Goal: Task Accomplishment & Management: Use online tool/utility

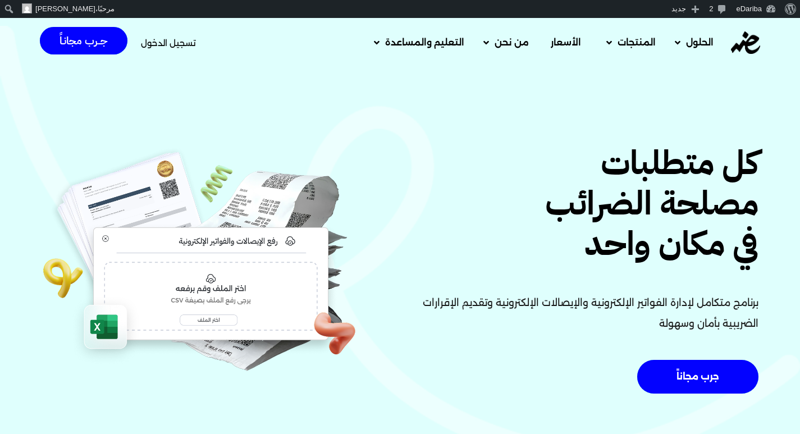
click at [161, 43] on span "تسجيل الدخول" at bounding box center [168, 43] width 55 height 8
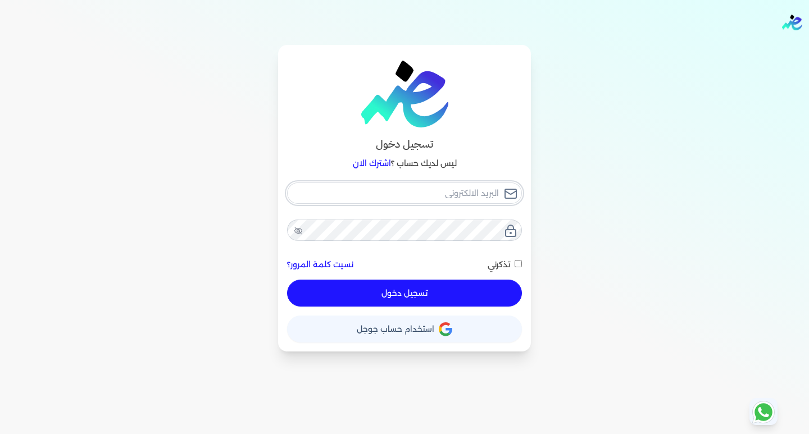
type input "[EMAIL_ADDRESS][DOMAIN_NAME]"
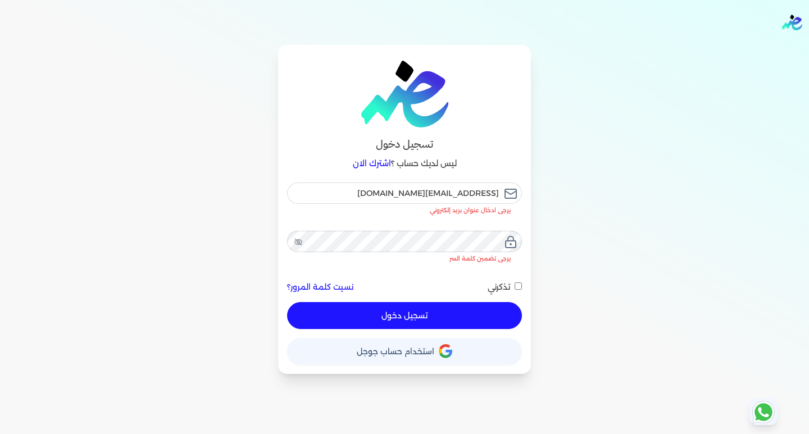
click at [424, 302] on button "تسجيل دخول" at bounding box center [404, 315] width 235 height 27
checkbox input "false"
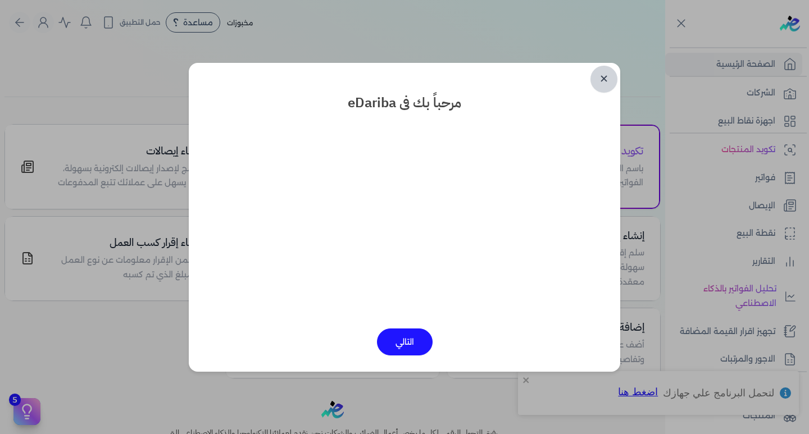
click at [606, 78] on link "✕" at bounding box center [603, 79] width 27 height 27
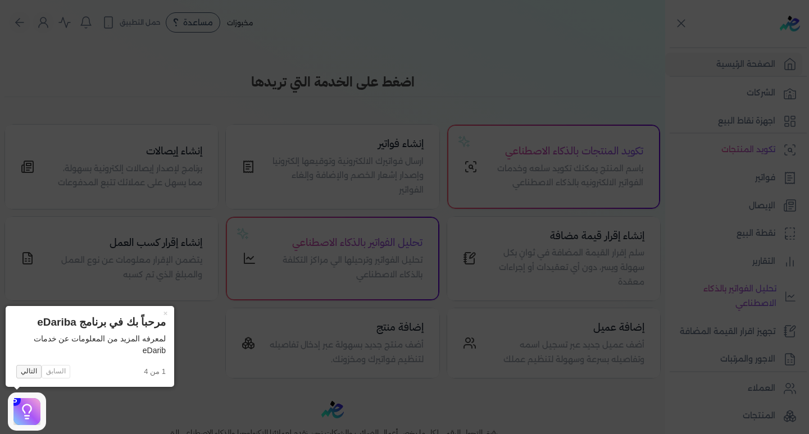
click at [20, 372] on button "التالي" at bounding box center [28, 371] width 25 height 13
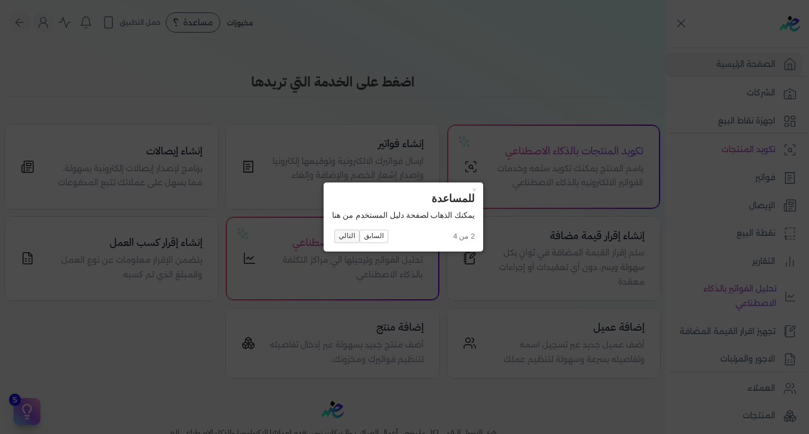
click at [342, 233] on button "التالي" at bounding box center [346, 236] width 25 height 13
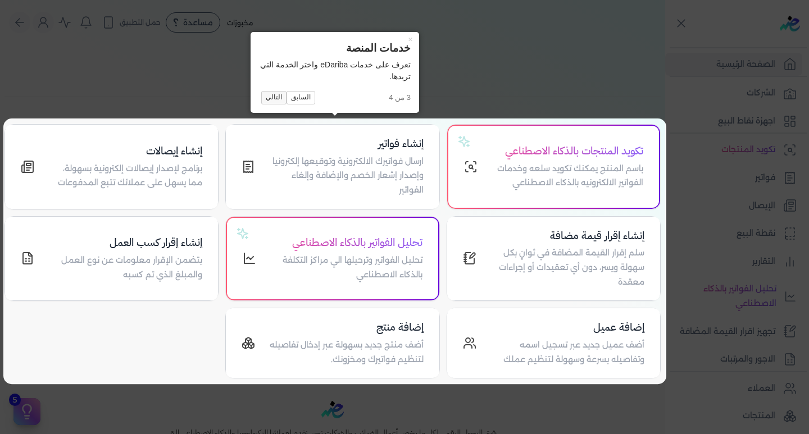
click at [276, 99] on button "التالي" at bounding box center [273, 97] width 25 height 13
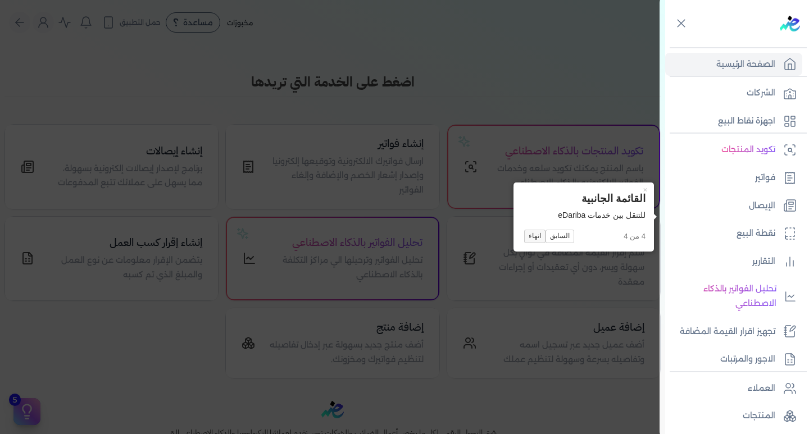
click at [534, 236] on button "انهاء" at bounding box center [534, 236] width 21 height 13
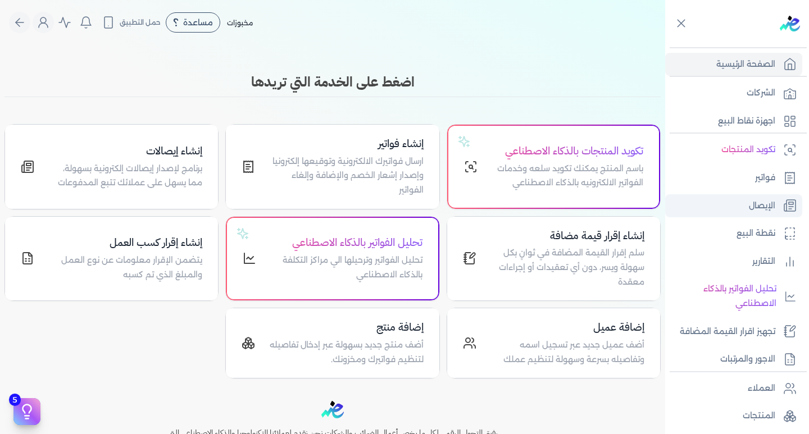
click at [782, 199] on link "الإيصال" at bounding box center [733, 206] width 137 height 24
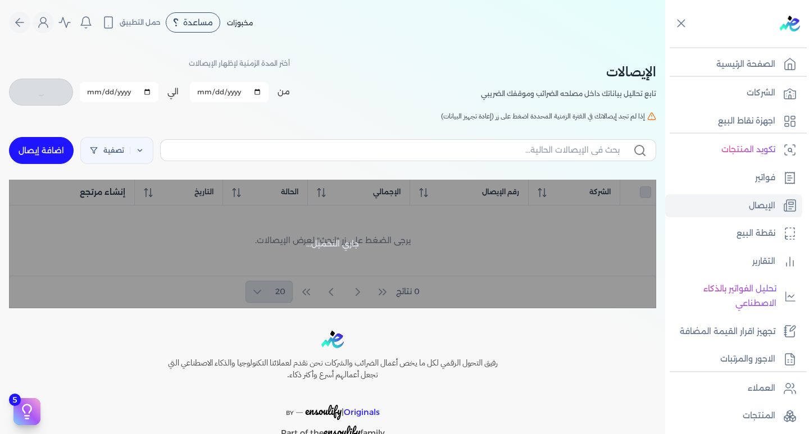
checkbox input "false"
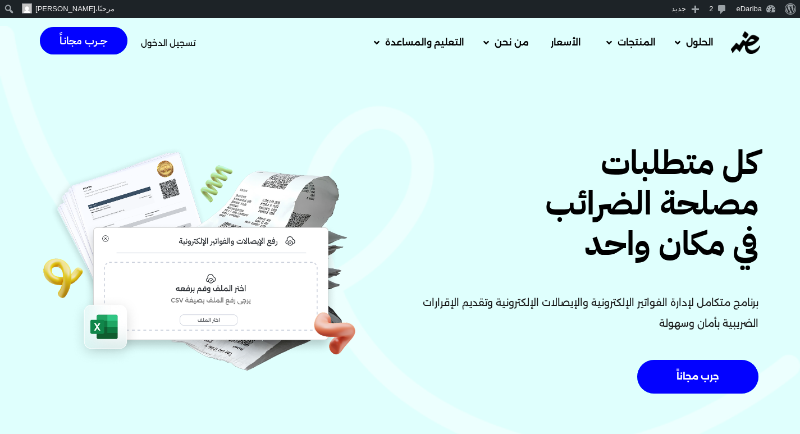
click at [163, 45] on span "تسجيل الدخول" at bounding box center [168, 43] width 55 height 8
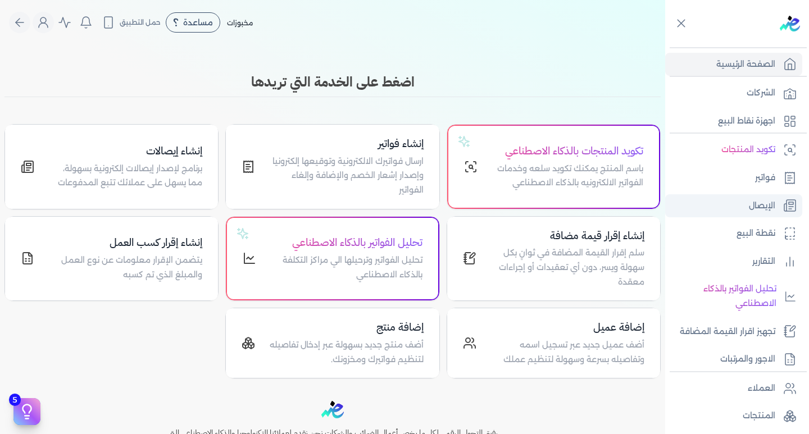
click at [759, 199] on p "الإيصال" at bounding box center [762, 206] width 26 height 15
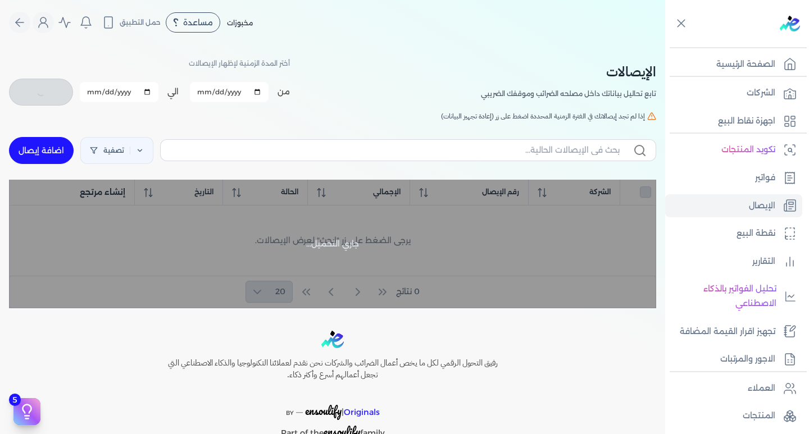
checkbox input "false"
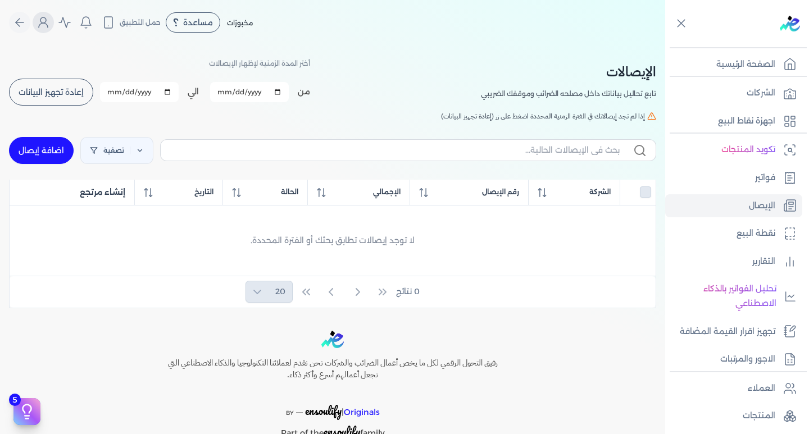
click at [40, 29] on button "Global" at bounding box center [43, 22] width 21 height 21
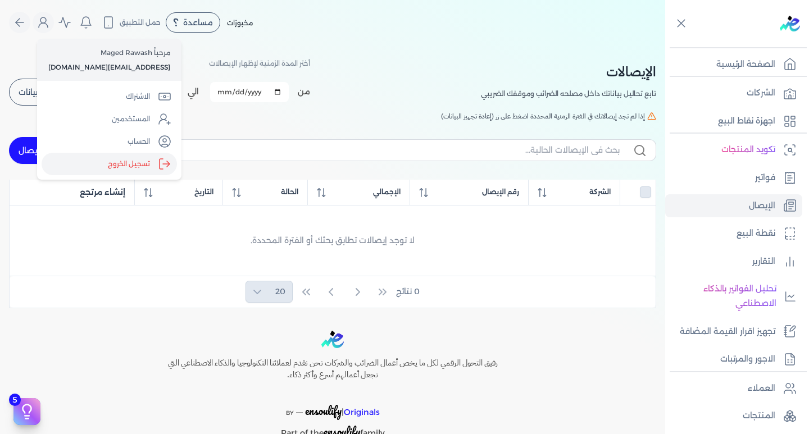
click at [134, 160] on label "تسجيل الخروج" at bounding box center [109, 164] width 135 height 22
click at [665, 45] on input "Close" at bounding box center [665, 45] width 0 height 0
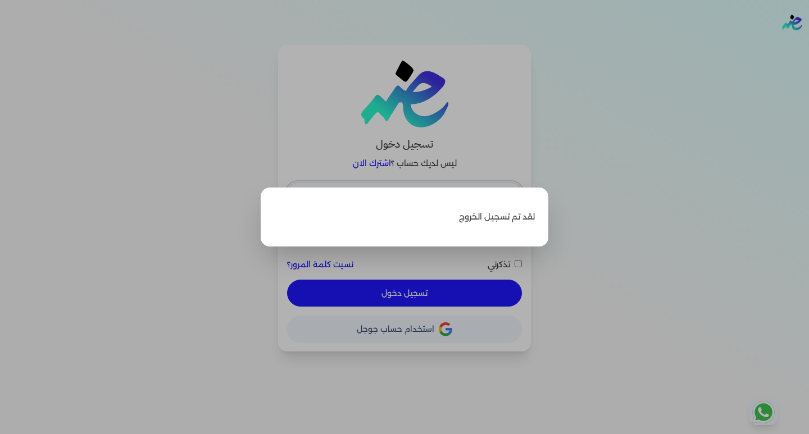
type input "hello@ensoulify.com"
click at [209, 263] on label "Close" at bounding box center [404, 217] width 809 height 434
click at [808, 45] on input "Close" at bounding box center [809, 45] width 0 height 0
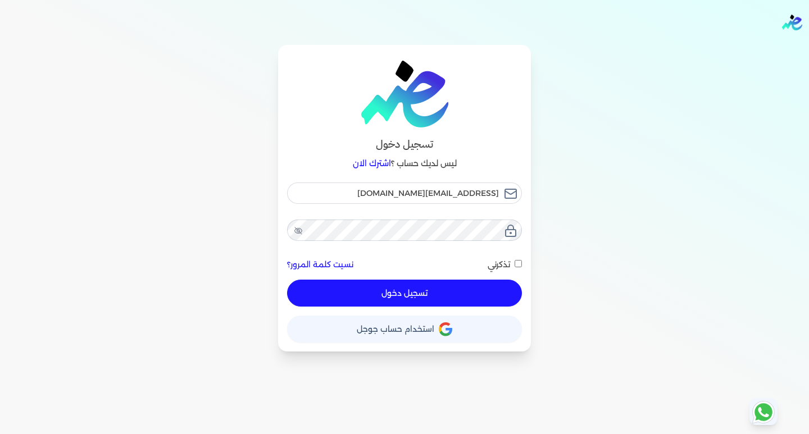
click at [360, 287] on button "تسجيل دخول" at bounding box center [404, 293] width 235 height 27
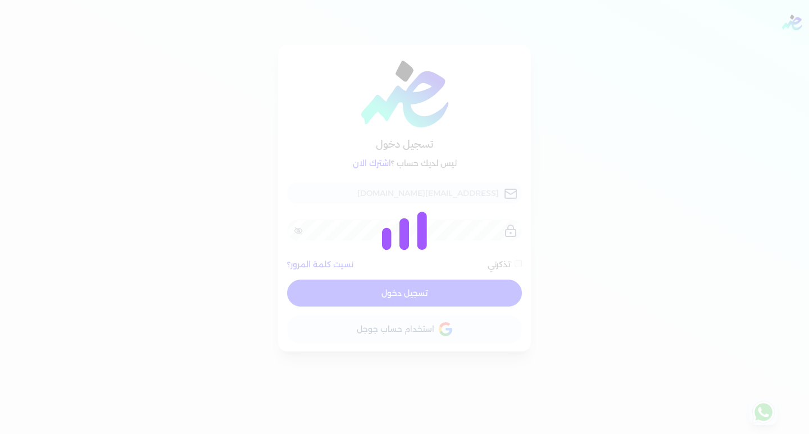
checkbox input "false"
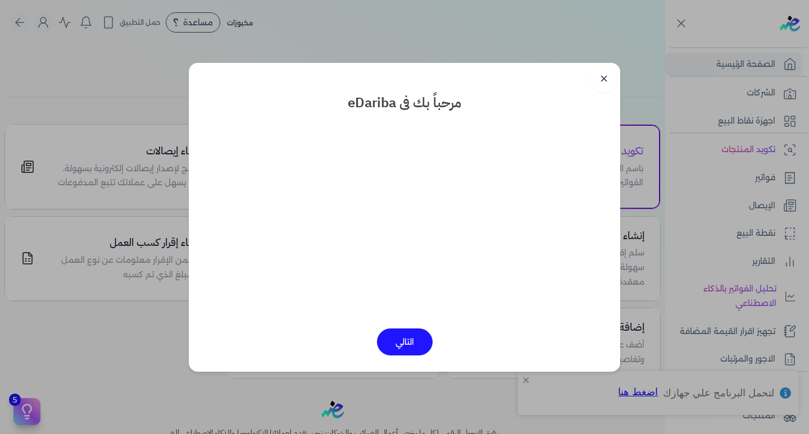
click at [407, 345] on button "التالي" at bounding box center [405, 342] width 56 height 27
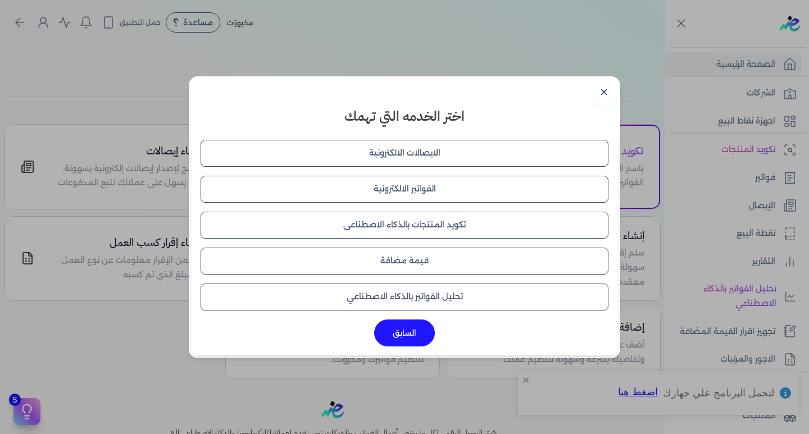
click at [398, 151] on button "الايصالات الالكترونية" at bounding box center [405, 153] width 408 height 27
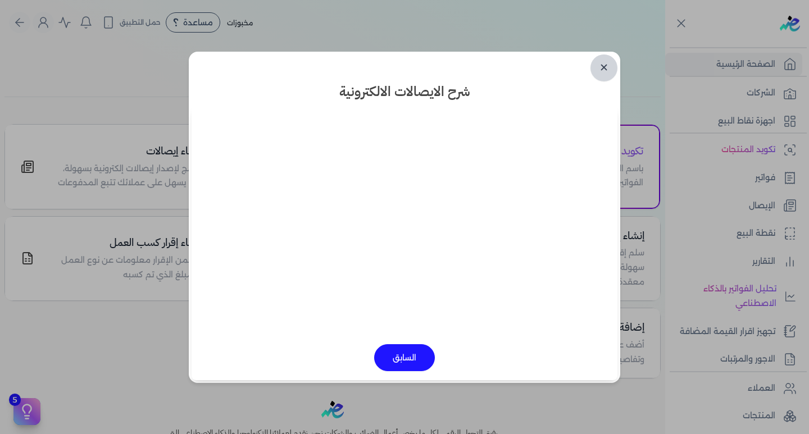
click at [604, 67] on link "✕" at bounding box center [603, 67] width 27 height 27
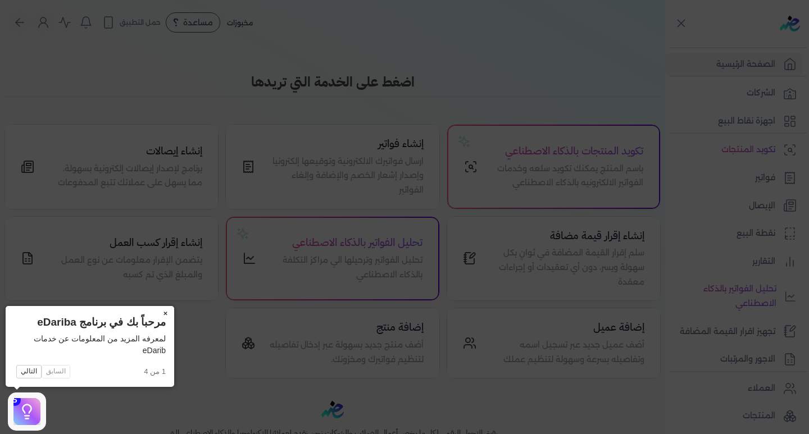
click at [162, 312] on button "×" at bounding box center [165, 314] width 18 height 16
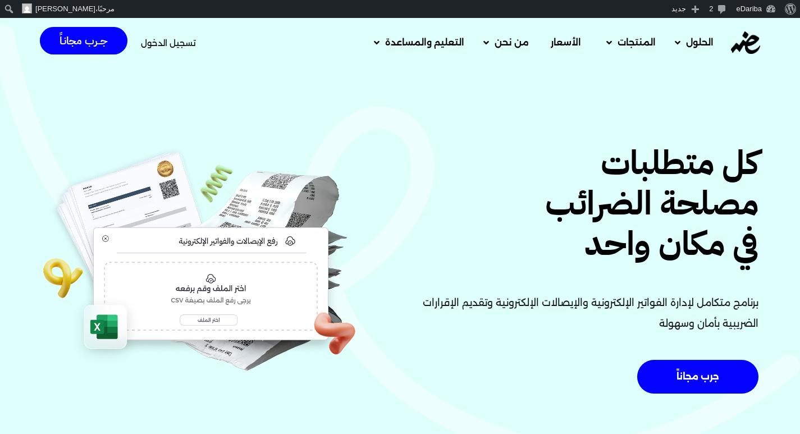
click at [181, 42] on span "تسجيل الدخول" at bounding box center [168, 43] width 55 height 8
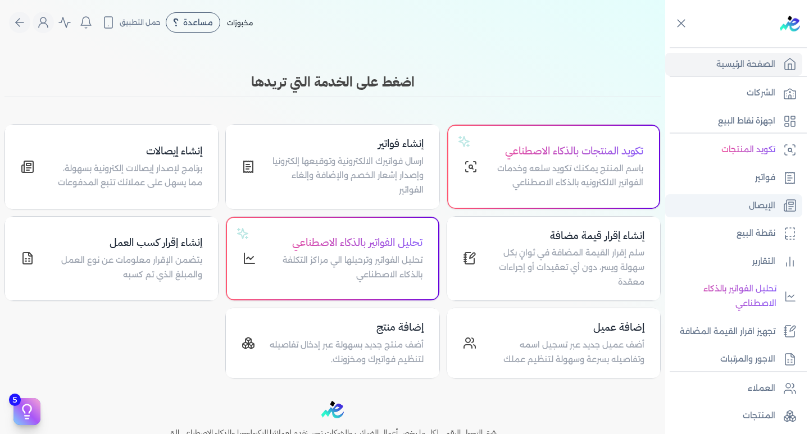
click at [786, 206] on icon at bounding box center [789, 205] width 13 height 13
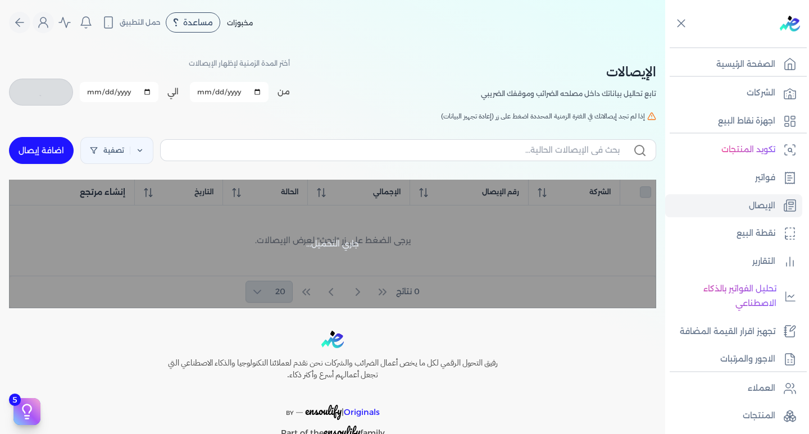
checkbox input "false"
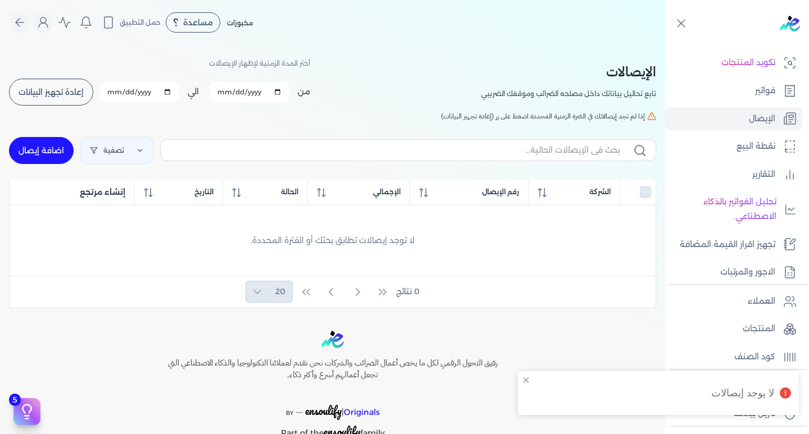
scroll to position [112, 0]
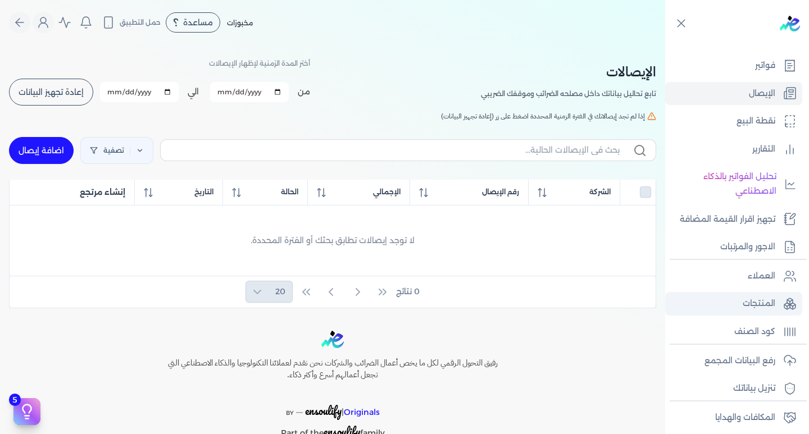
click at [765, 298] on p "المنتجات" at bounding box center [759, 304] width 33 height 15
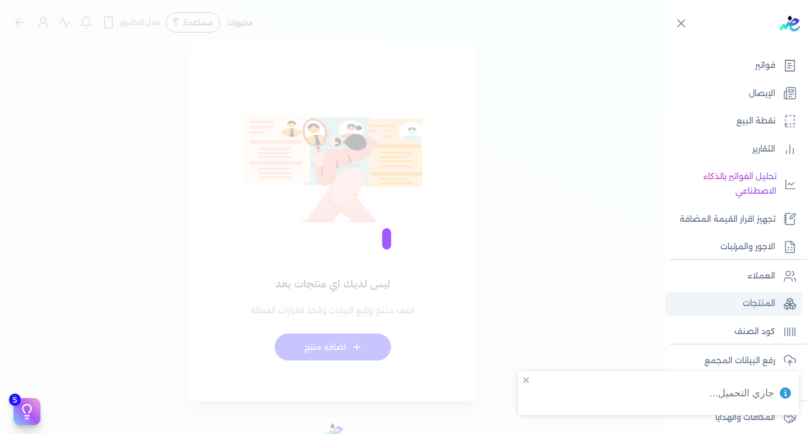
checkbox input "false"
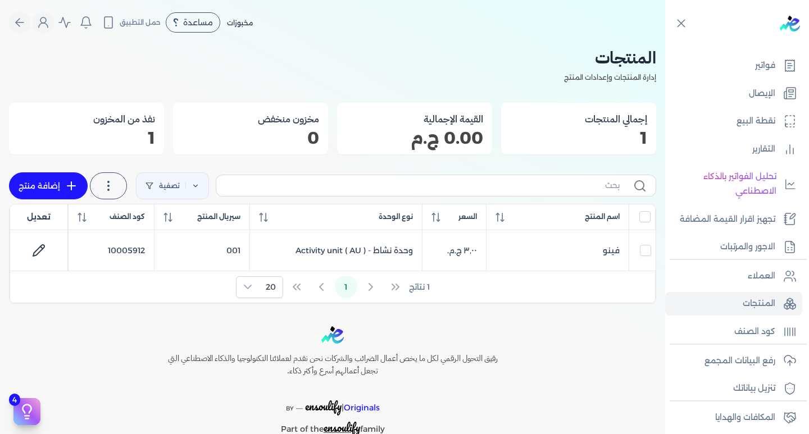
click at [60, 184] on link "إضافة منتج" at bounding box center [48, 185] width 79 height 27
select select "EGS"
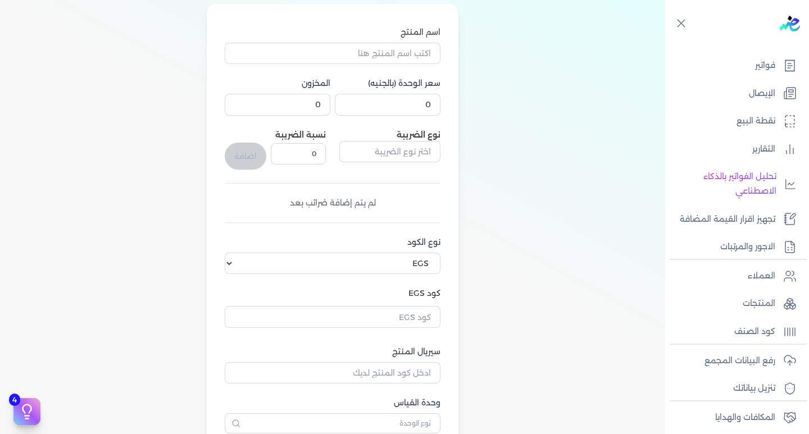
scroll to position [56, 0]
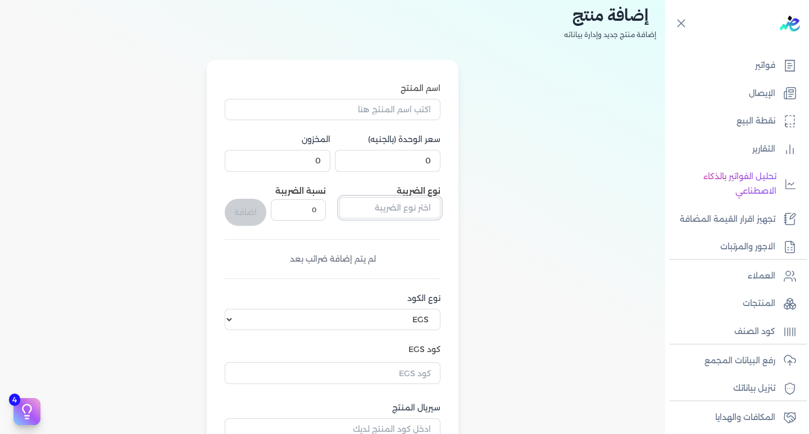
click at [389, 207] on input "text" at bounding box center [389, 207] width 101 height 21
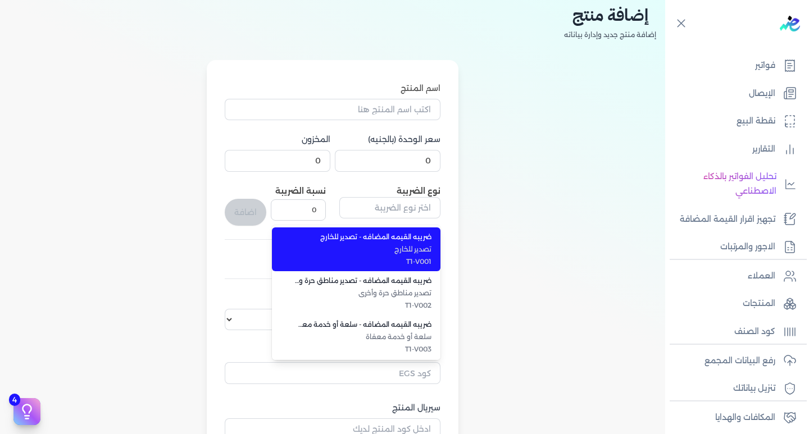
click at [384, 244] on li "ضريبه القيمه المضافه - تصدير للخارج تصدير للخارج T1-V001" at bounding box center [356, 249] width 168 height 44
type input "ضريبه القيمه المضافه - تصدير للخارج"
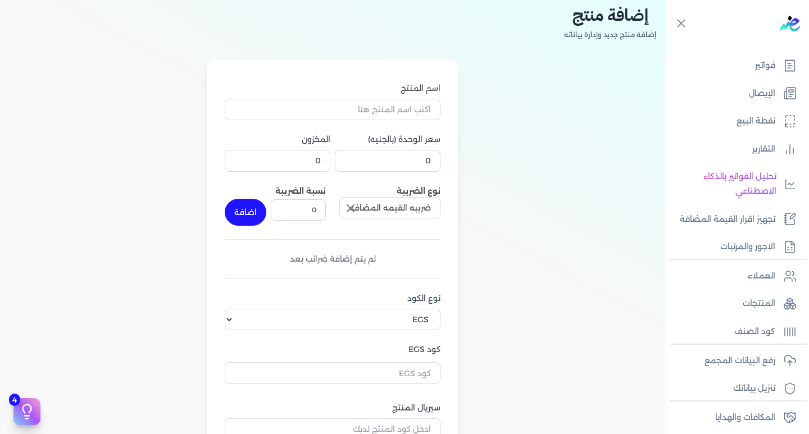
click at [353, 211] on icon "button" at bounding box center [350, 208] width 13 height 13
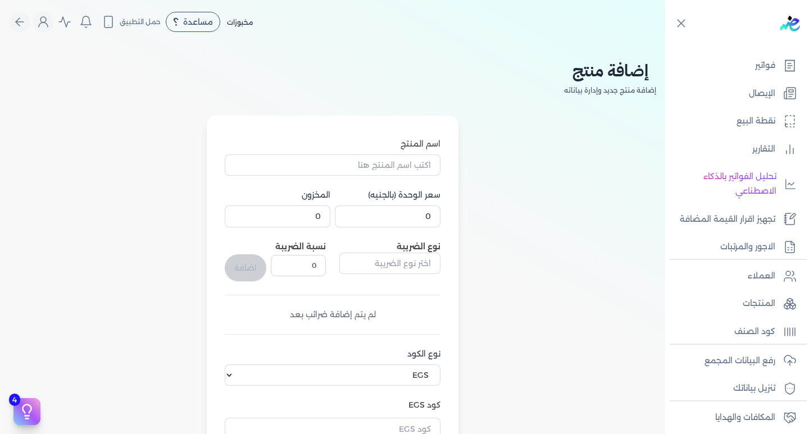
scroll to position [0, 0]
click at [740, 312] on link "المنتجات" at bounding box center [733, 304] width 137 height 24
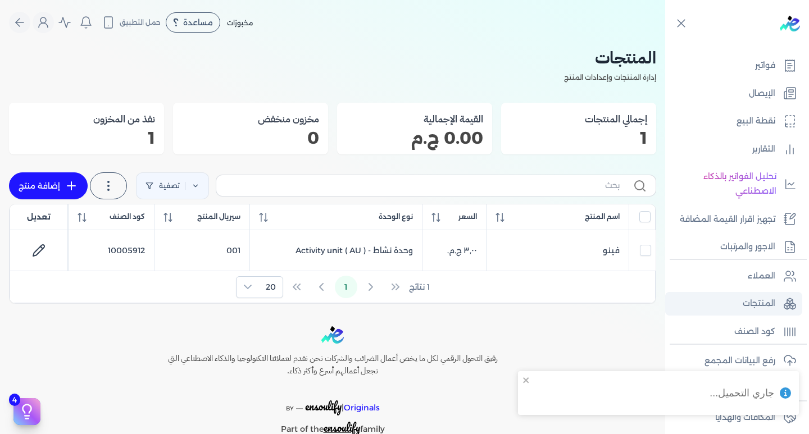
scroll to position [172, 0]
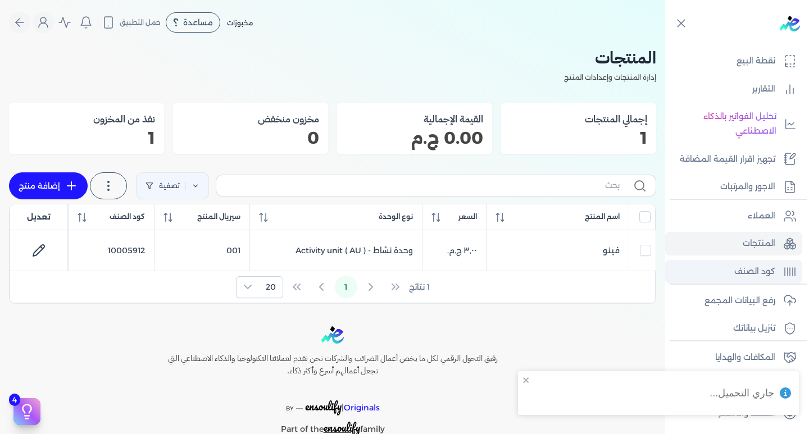
click at [775, 265] on link "كود الصنف" at bounding box center [733, 272] width 137 height 24
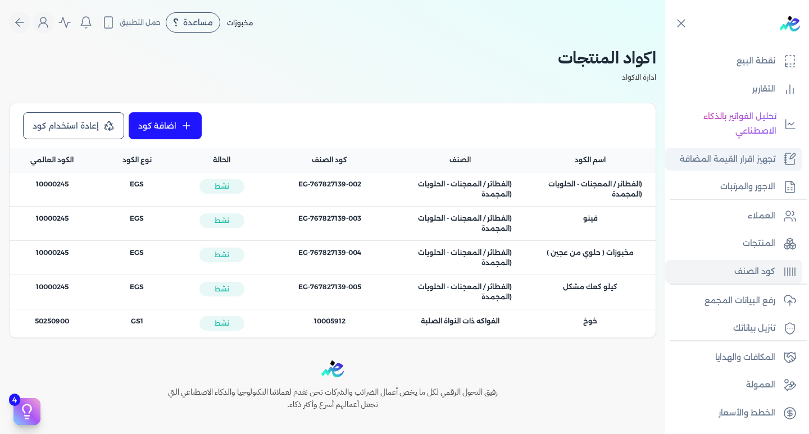
scroll to position [4, 0]
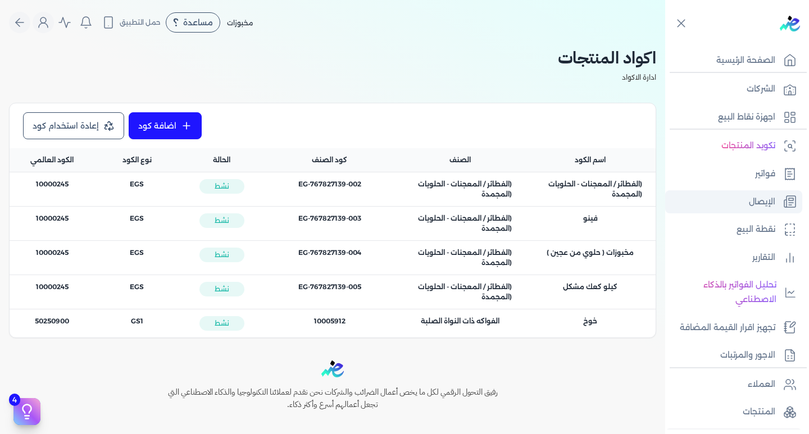
click at [749, 201] on p "الإيصال" at bounding box center [762, 202] width 26 height 15
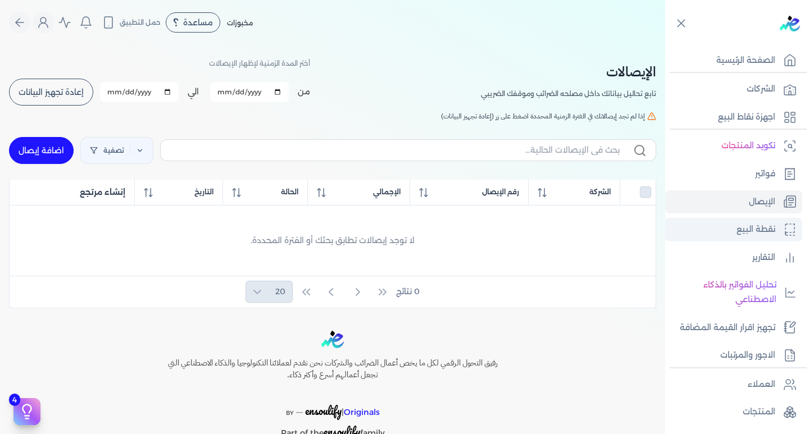
click at [755, 226] on p "نقطة البيع" at bounding box center [755, 229] width 39 height 15
select select
select select "EGP"
select select "EGS"
select select "B"
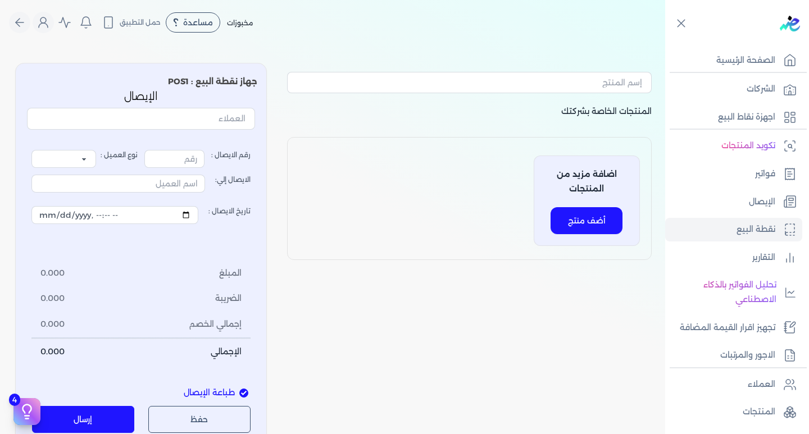
type input "1"
select select "P"
type input "عميل نقدي"
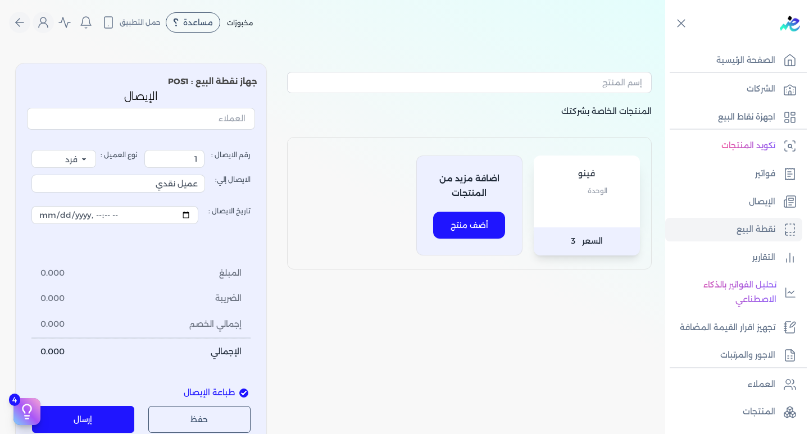
click at [471, 226] on button "أضف منتج" at bounding box center [469, 225] width 72 height 27
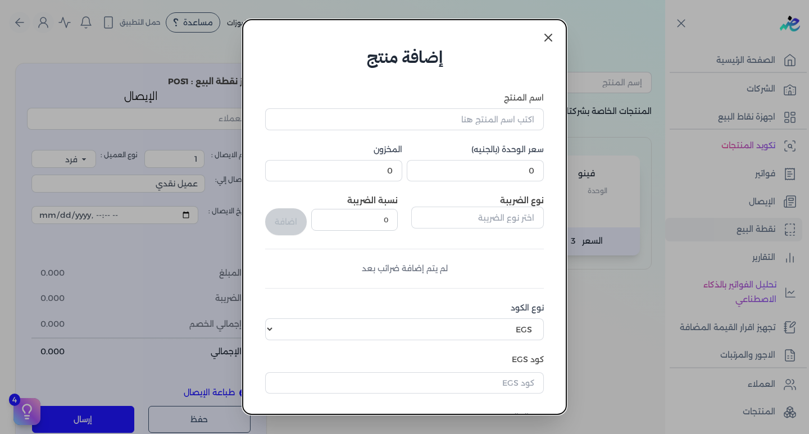
click at [553, 38] on icon at bounding box center [547, 37] width 13 height 13
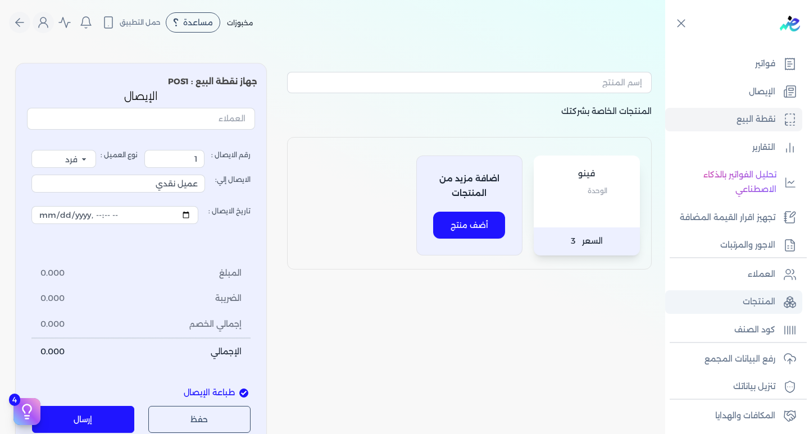
scroll to position [116, 0]
click at [39, 23] on button "Global" at bounding box center [43, 22] width 21 height 21
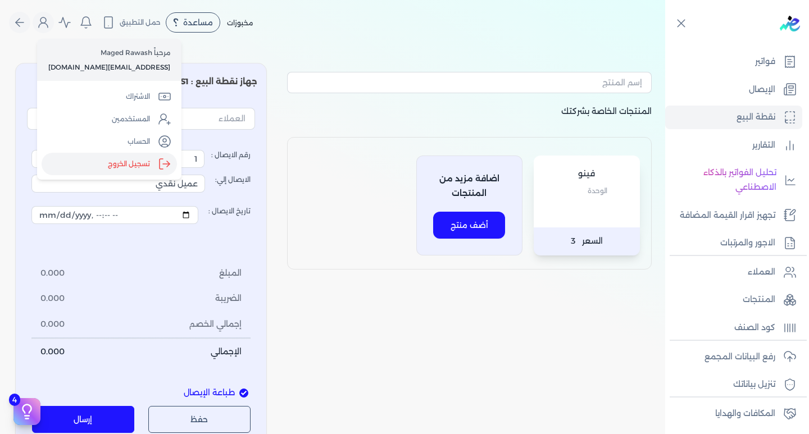
click at [107, 165] on label "تسجيل الخروج" at bounding box center [109, 164] width 135 height 22
click at [665, 45] on input "Close" at bounding box center [665, 45] width 0 height 0
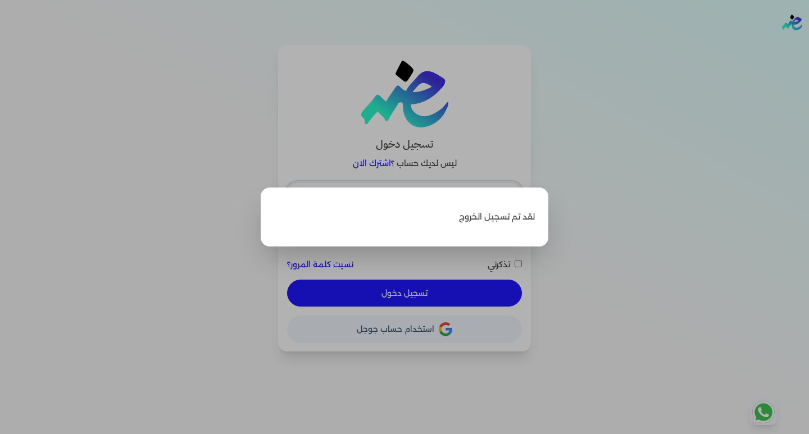
type input "hello@ensoulify.com"
checkbox input "false"
click at [728, 180] on label "Close" at bounding box center [404, 217] width 809 height 434
click at [808, 45] on input "Close" at bounding box center [809, 45] width 0 height 0
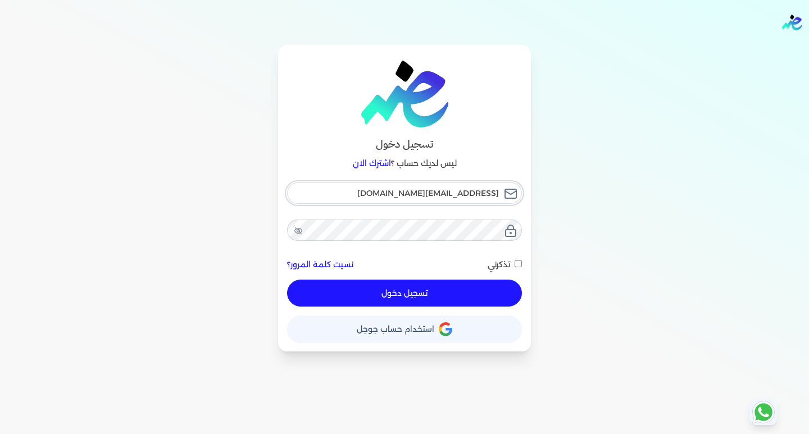
click at [401, 193] on input "hello@ensoulify.com" at bounding box center [404, 193] width 235 height 21
type input "[EMAIL_ADDRESS][DOMAIN_NAME]"
click at [386, 293] on button "تسجيل دخول" at bounding box center [404, 293] width 235 height 27
checkbox input "false"
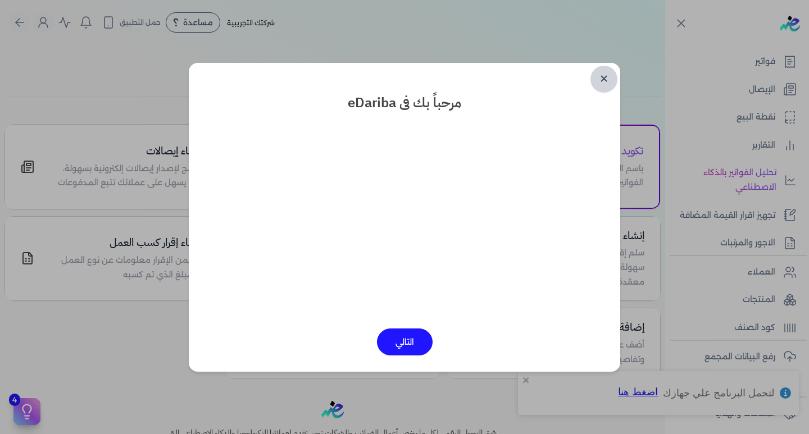
click at [600, 76] on link "✕" at bounding box center [603, 79] width 27 height 27
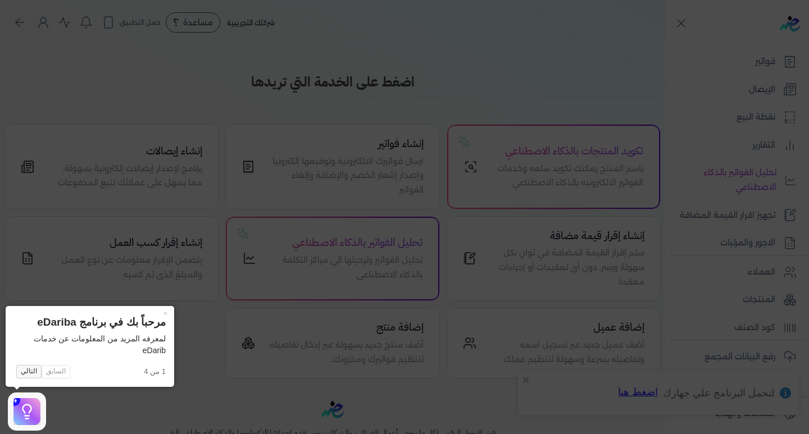
click at [22, 371] on button "التالي" at bounding box center [28, 371] width 25 height 13
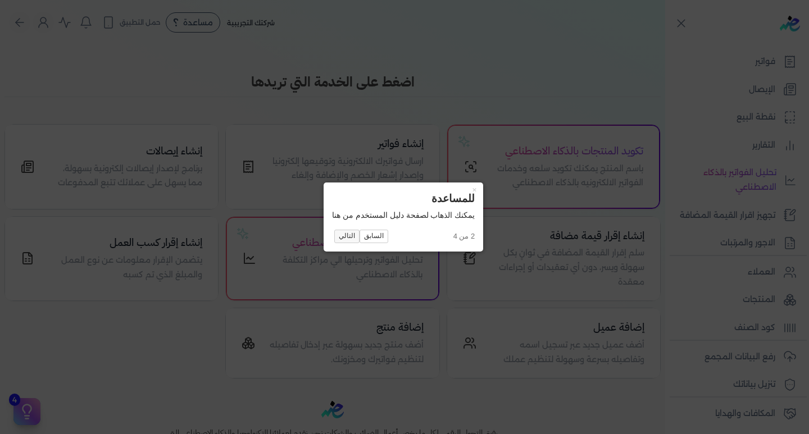
click at [340, 238] on button "التالي" at bounding box center [346, 236] width 25 height 13
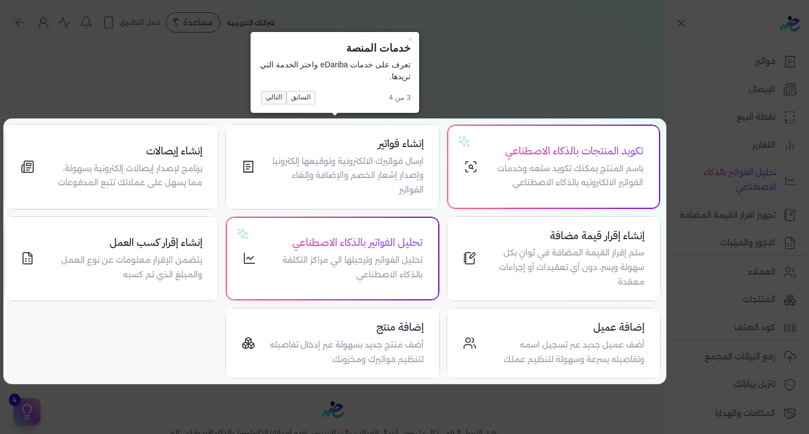
click at [268, 94] on button "التالي" at bounding box center [273, 97] width 25 height 13
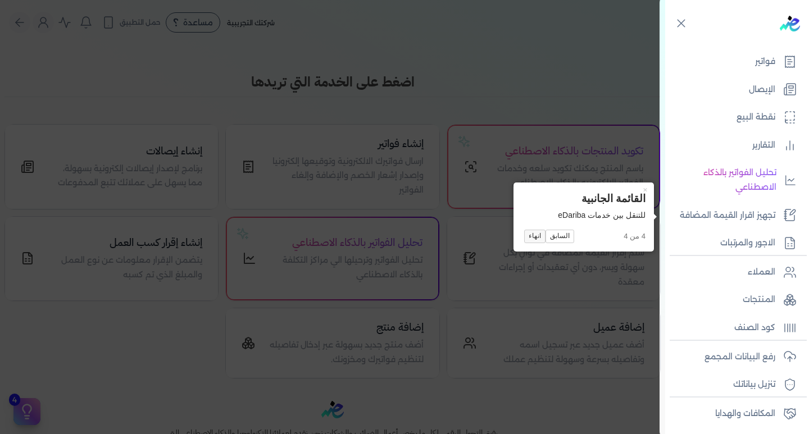
click at [532, 234] on button "انهاء" at bounding box center [534, 236] width 21 height 13
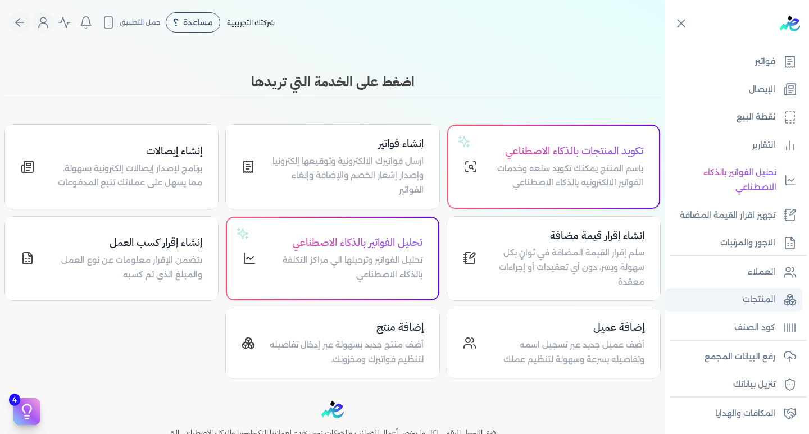
click at [752, 306] on p "المنتجات" at bounding box center [759, 300] width 33 height 15
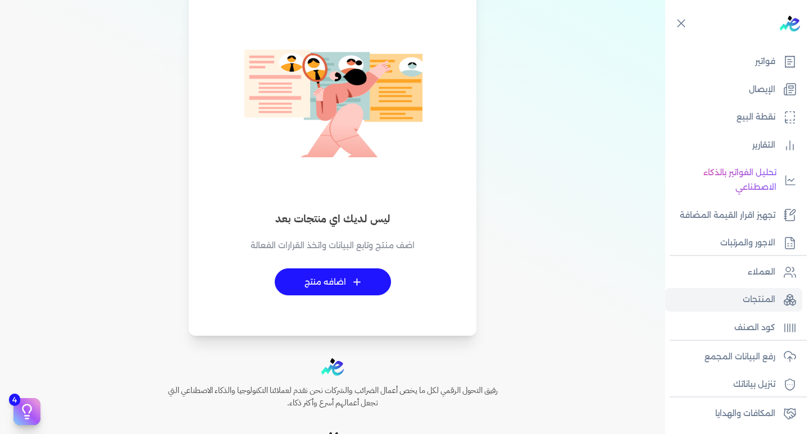
scroll to position [112, 0]
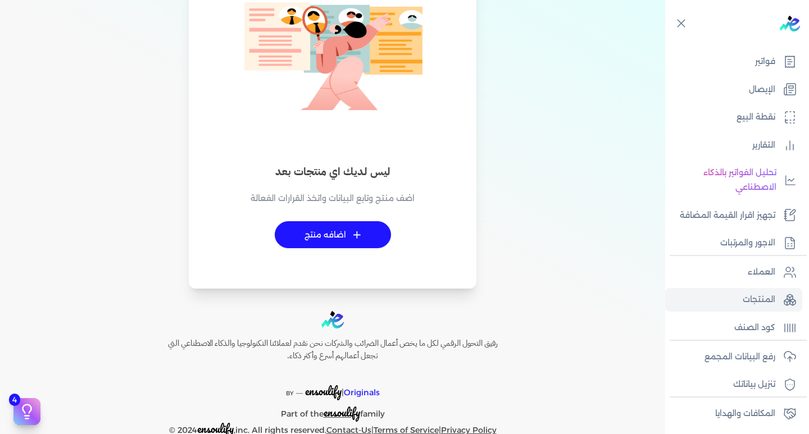
click at [334, 235] on link "+ اضافه منتج" at bounding box center [333, 234] width 116 height 27
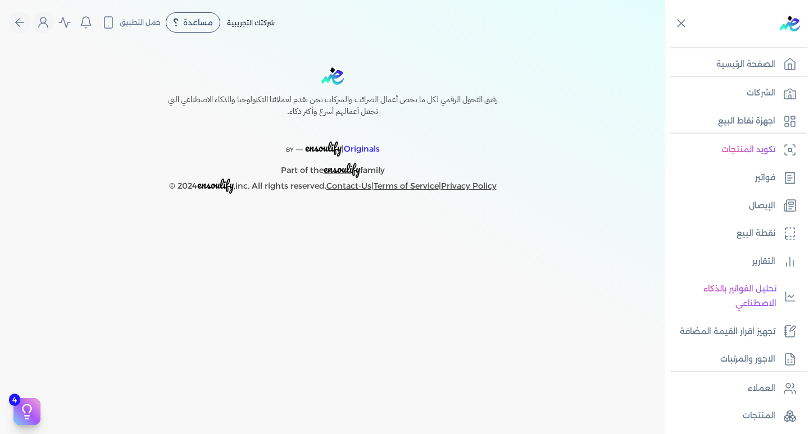
select select "EGS"
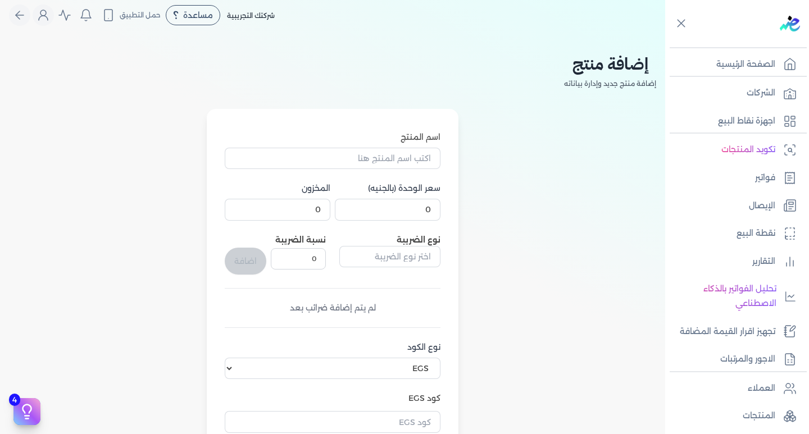
scroll to position [112, 0]
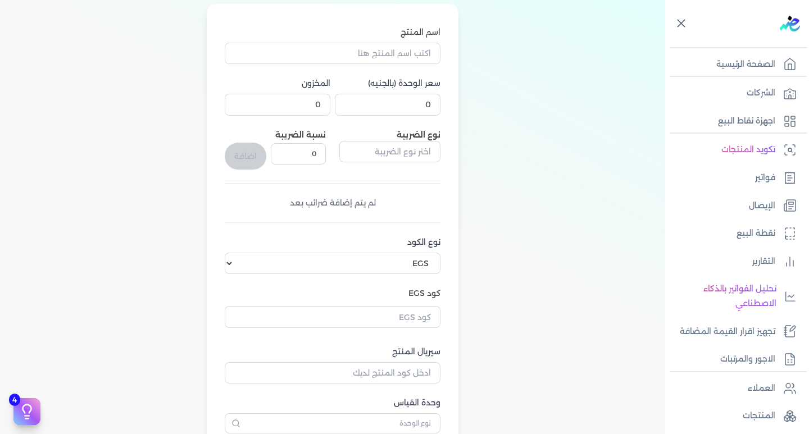
click at [680, 25] on icon at bounding box center [680, 23] width 7 height 7
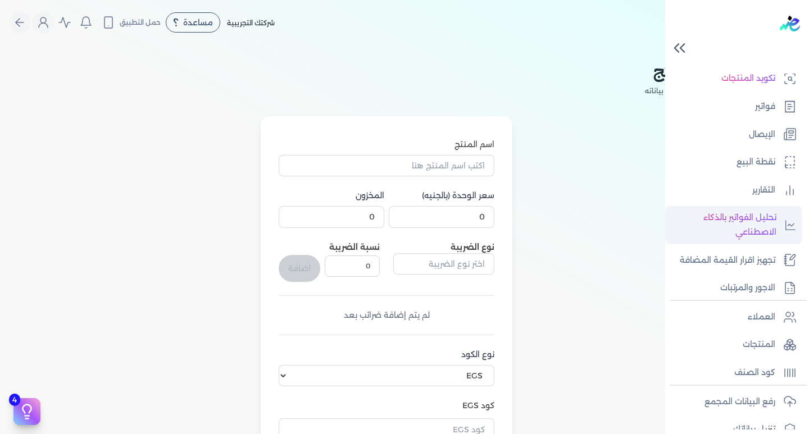
scroll to position [168, 0]
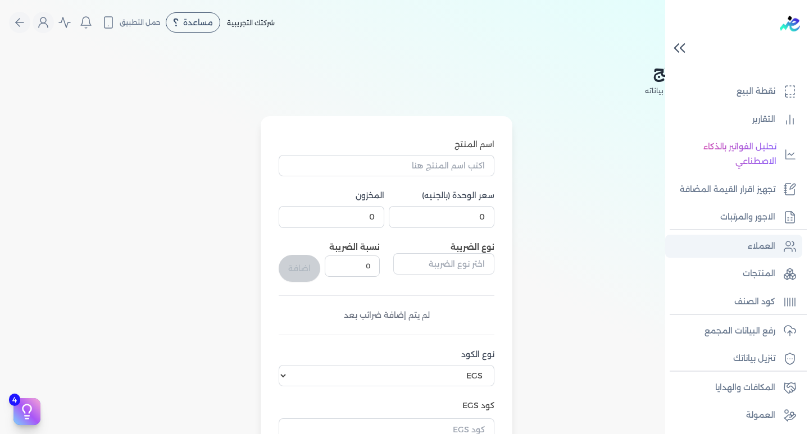
click at [760, 253] on p "العملاء" at bounding box center [762, 246] width 28 height 15
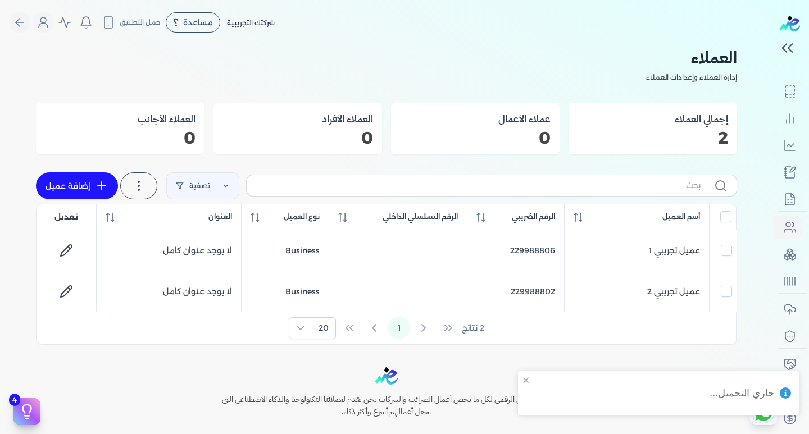
scroll to position [163, 0]
click at [72, 186] on link "إضافة عميل" at bounding box center [77, 185] width 82 height 27
select select "B"
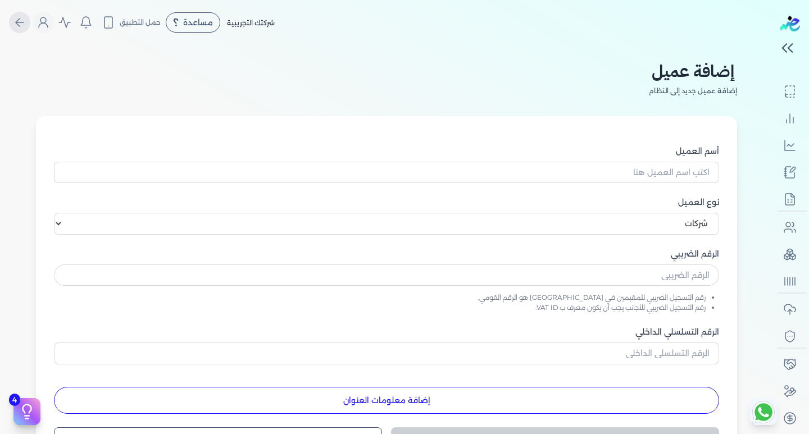
click at [24, 21] on icon "Global" at bounding box center [19, 22] width 13 height 13
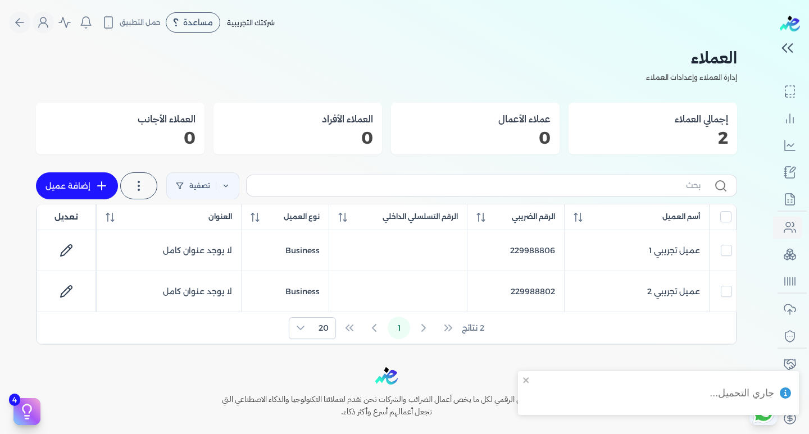
scroll to position [163, 0]
click at [527, 377] on icon "close" at bounding box center [526, 380] width 8 height 9
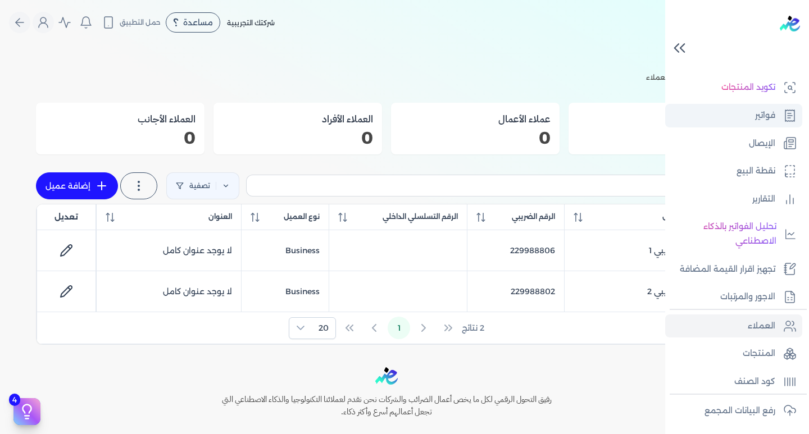
scroll to position [112, 0]
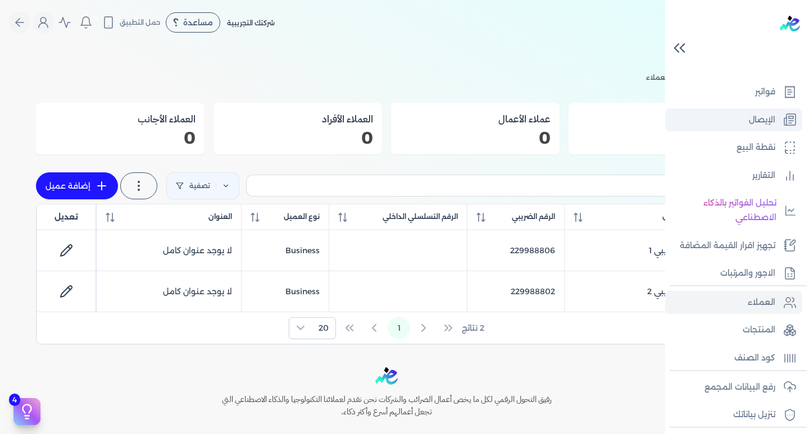
click at [766, 126] on p "الإيصال" at bounding box center [762, 120] width 26 height 15
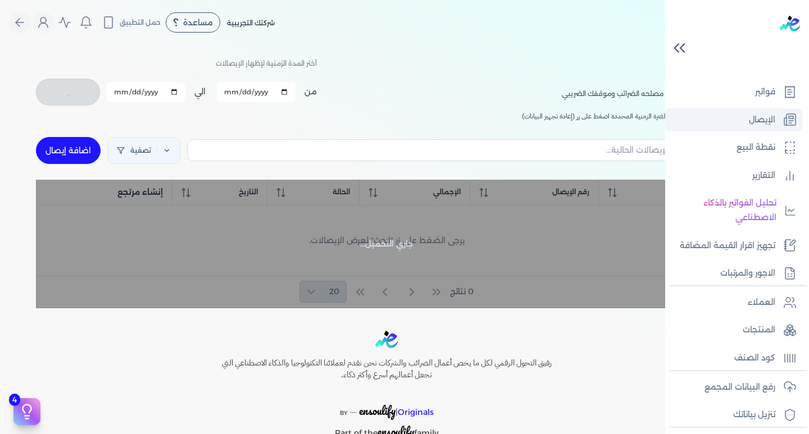
checkbox input "false"
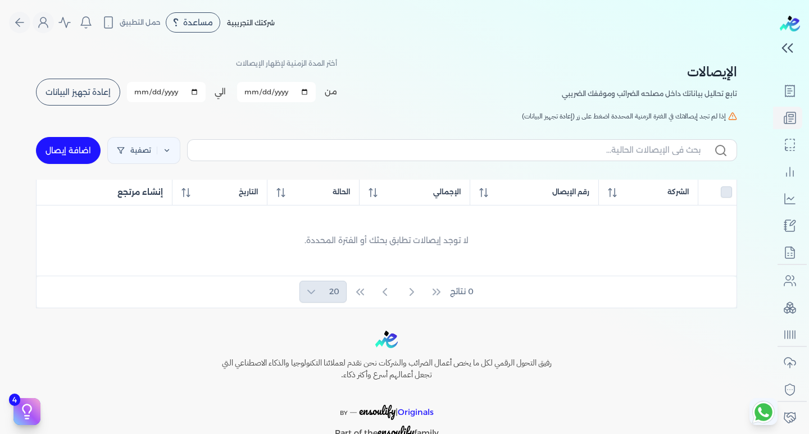
scroll to position [110, 0]
click at [74, 154] on link "اضافة إيصال" at bounding box center [68, 150] width 65 height 27
select select
select select "EGP"
select select "EGS"
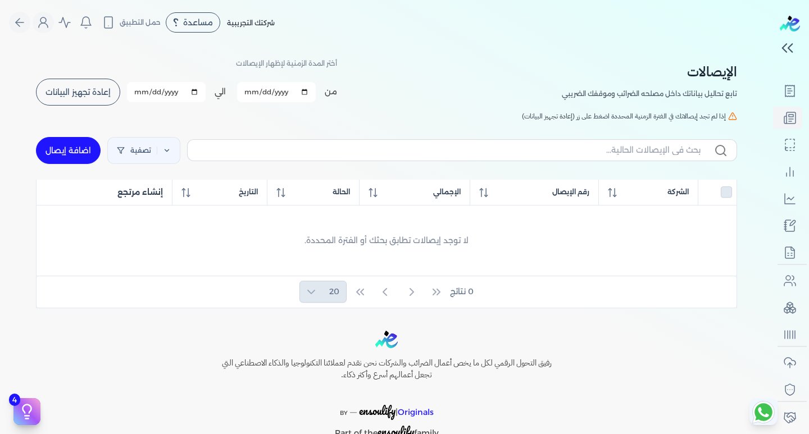
select select "B"
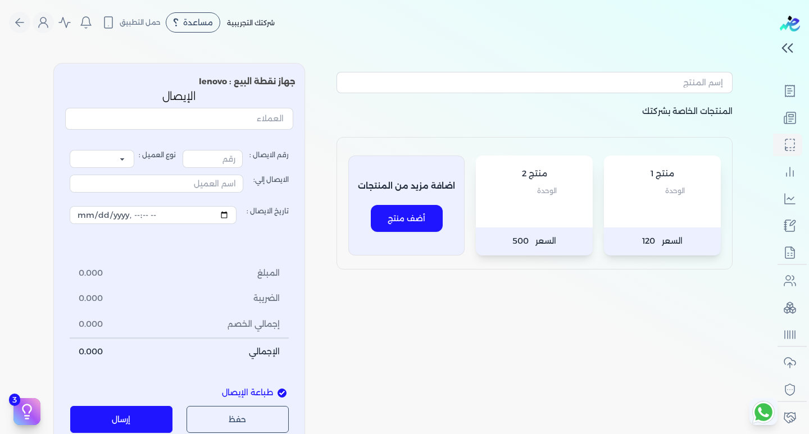
type input "1"
select select "P"
type input "عميل نقدي"
click at [525, 379] on icon "close" at bounding box center [526, 380] width 6 height 6
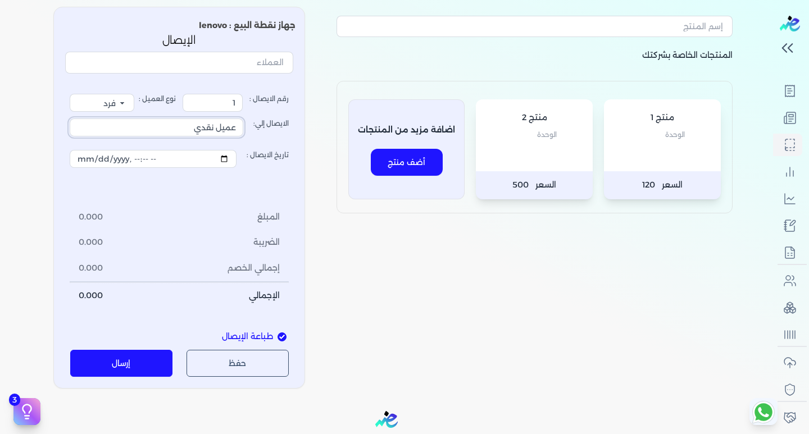
click at [193, 123] on input "عميل نقدي" at bounding box center [157, 128] width 174 height 18
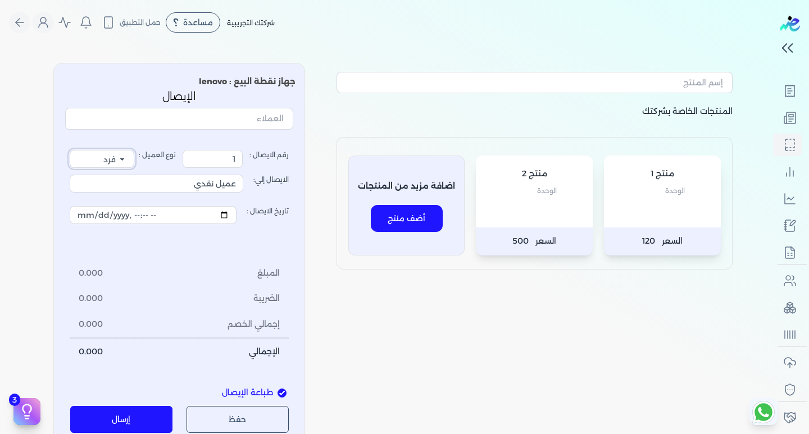
click at [121, 157] on select "فرد شركة شخص اجنبي" at bounding box center [102, 159] width 65 height 18
click at [321, 116] on div "المنتجات الخاصة بشركتك منتج 1 الوحدة السعر 120 منتج 2 الوحدة السعر 500 اضافة مز…" at bounding box center [386, 249] width 719 height 391
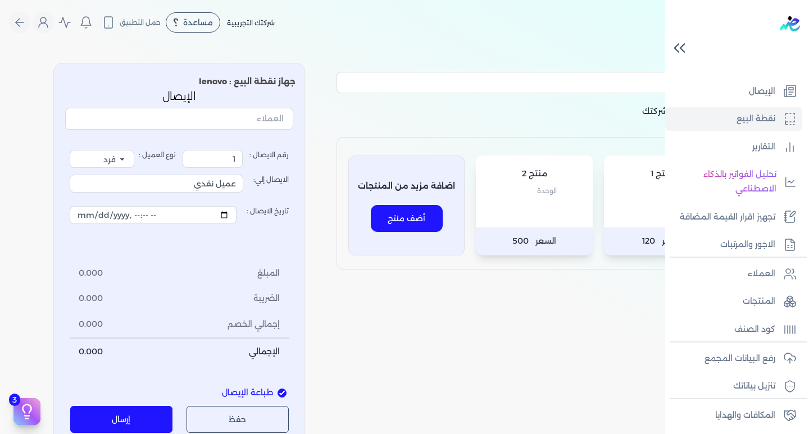
scroll to position [112, 0]
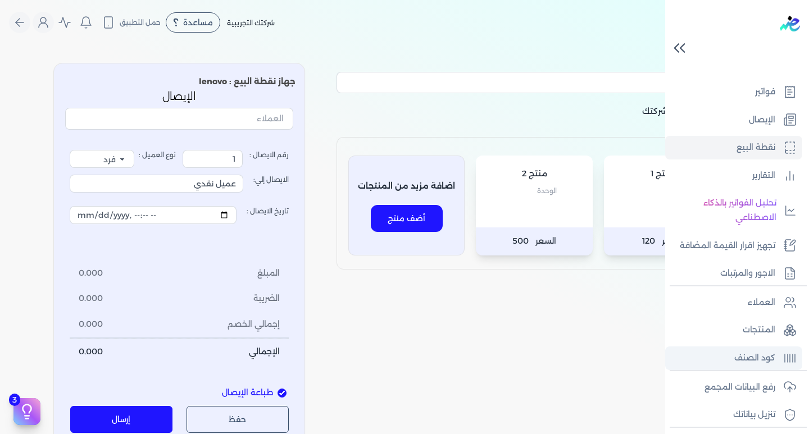
click at [756, 364] on p "كود الصنف" at bounding box center [754, 358] width 41 height 15
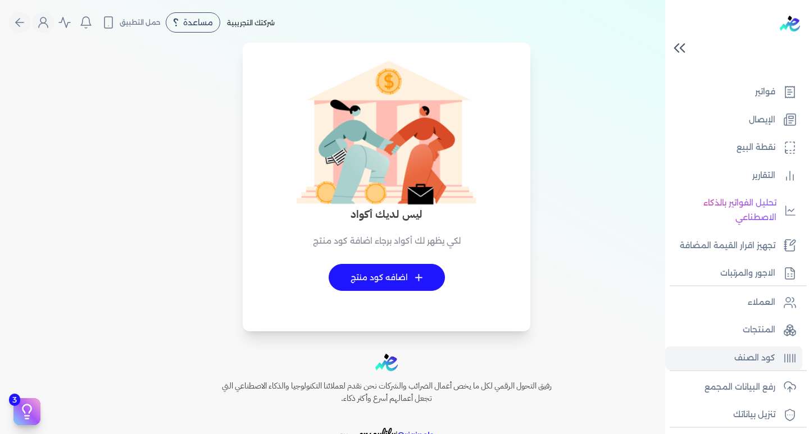
scroll to position [110, 0]
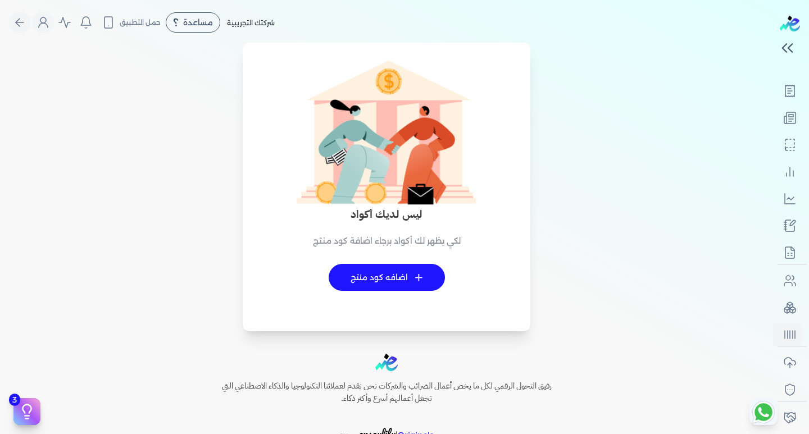
click at [400, 278] on link "+ اضافه كود منتج" at bounding box center [387, 277] width 116 height 27
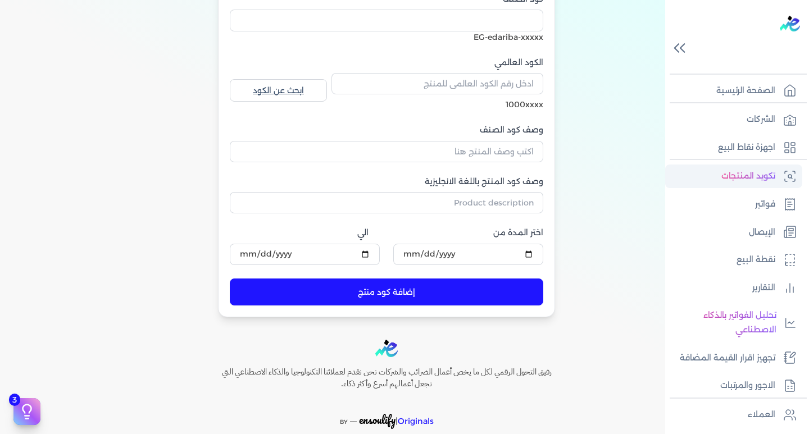
click at [721, 173] on link "تكويد المنتجات" at bounding box center [733, 177] width 137 height 24
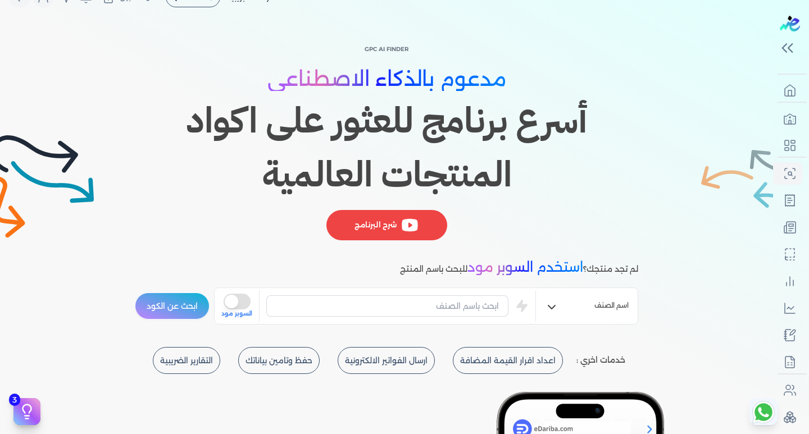
scroll to position [168, 0]
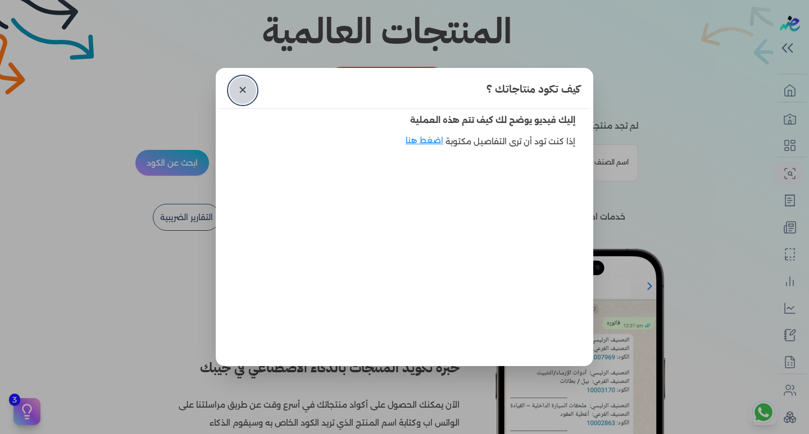
click at [239, 95] on link "✕" at bounding box center [242, 90] width 27 height 27
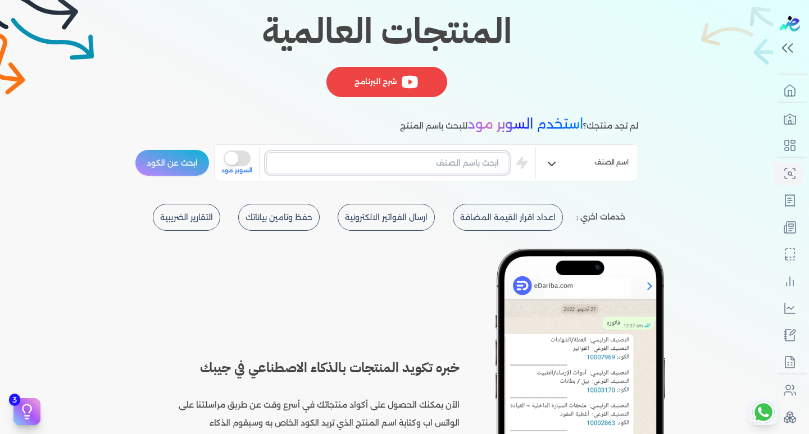
click at [467, 159] on input "text" at bounding box center [387, 162] width 242 height 21
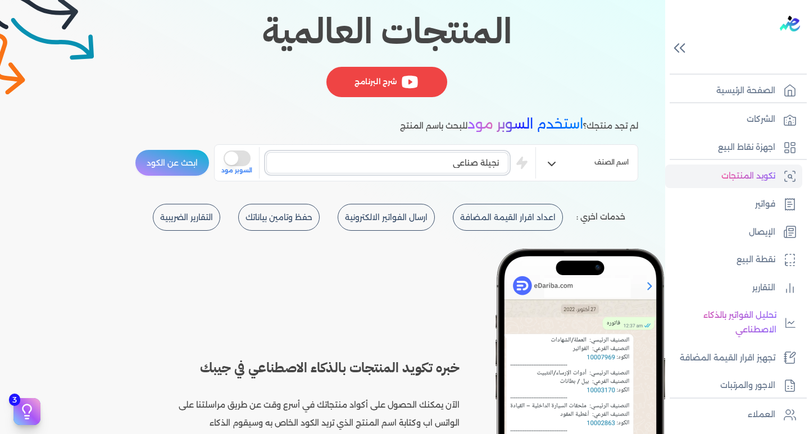
type input "نجيلة صناعي"
click at [135, 149] on button "ابحث عن الكود" at bounding box center [172, 162] width 75 height 27
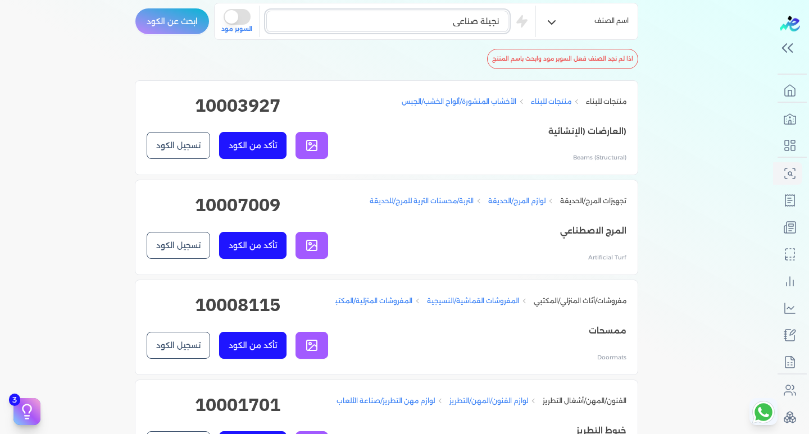
scroll to position [281, 0]
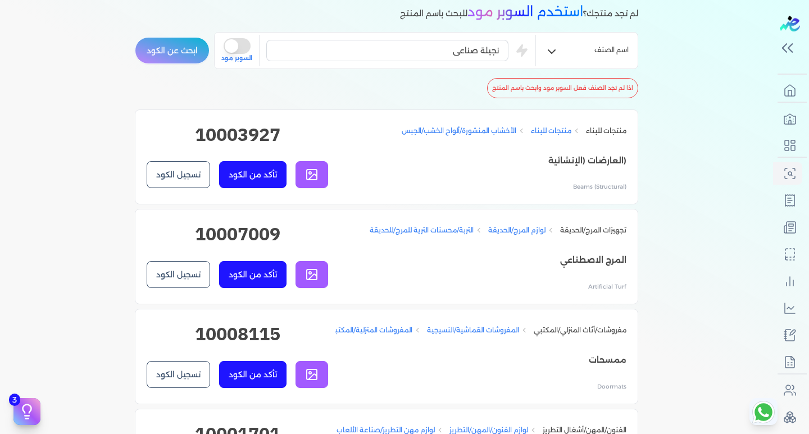
click at [239, 44] on button "is super mode" at bounding box center [237, 46] width 27 height 16
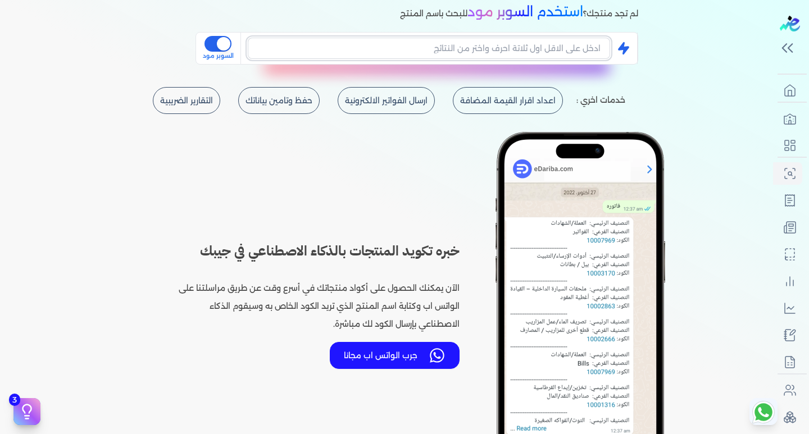
click at [542, 47] on input "text" at bounding box center [429, 48] width 362 height 21
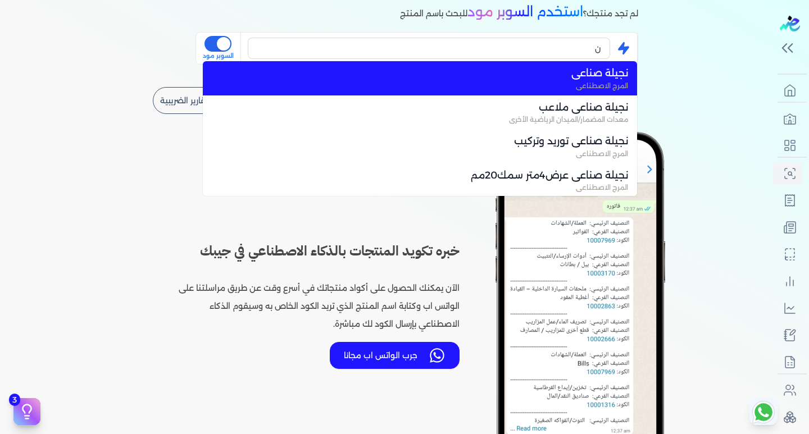
click at [605, 90] on span "المرج الاصطناعي" at bounding box center [426, 86] width 403 height 10
type input "نجيلة صناعي"
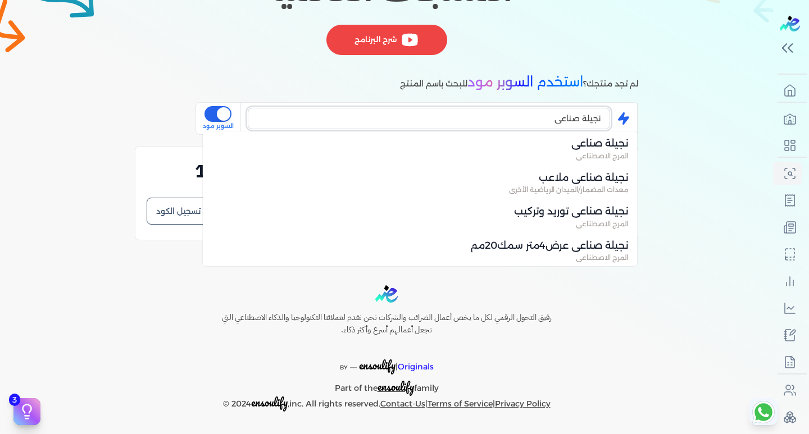
scroll to position [211, 0]
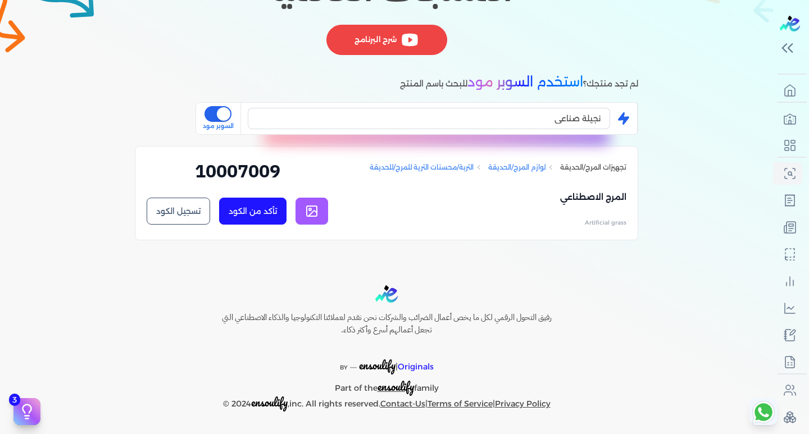
click at [309, 209] on rect at bounding box center [312, 211] width 10 height 10
click at [248, 207] on button "تأكد من الكود" at bounding box center [252, 211] width 67 height 27
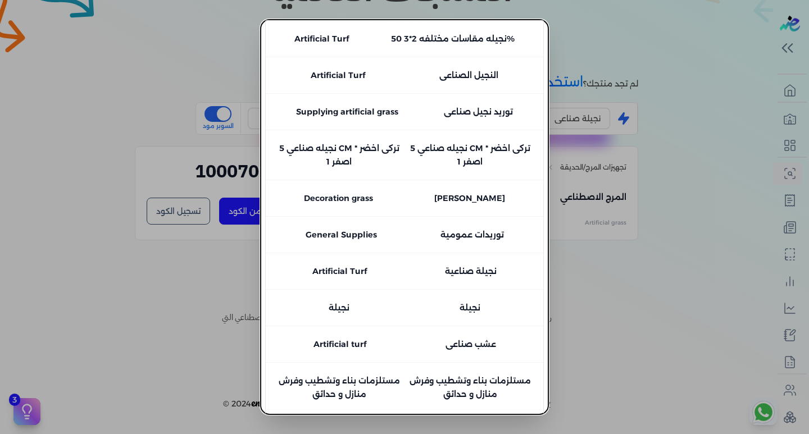
scroll to position [0, 0]
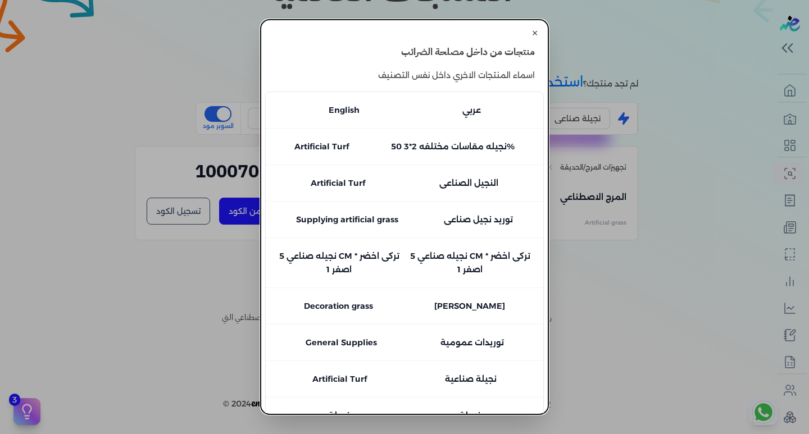
click at [529, 30] on button "✕" at bounding box center [535, 33] width 18 height 18
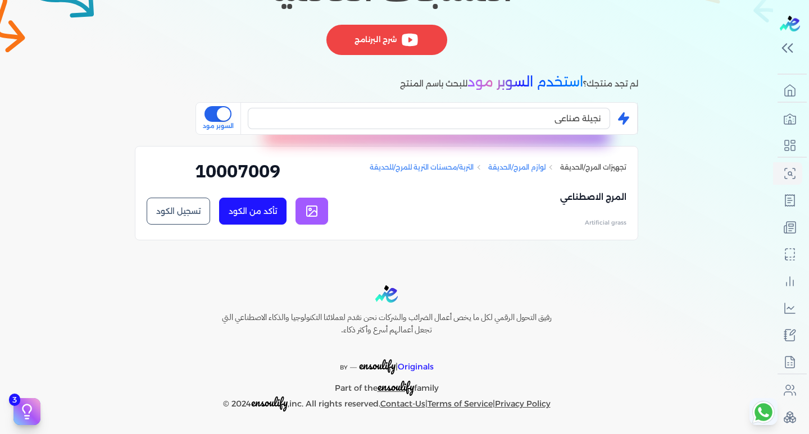
click at [530, 163] on link "لوازم المرج/الحديقة" at bounding box center [516, 167] width 57 height 10
click at [413, 167] on link "التربة/محسنات الترية للمرج/للحديقة" at bounding box center [422, 167] width 104 height 10
click at [219, 115] on button "is super mode" at bounding box center [217, 114] width 27 height 16
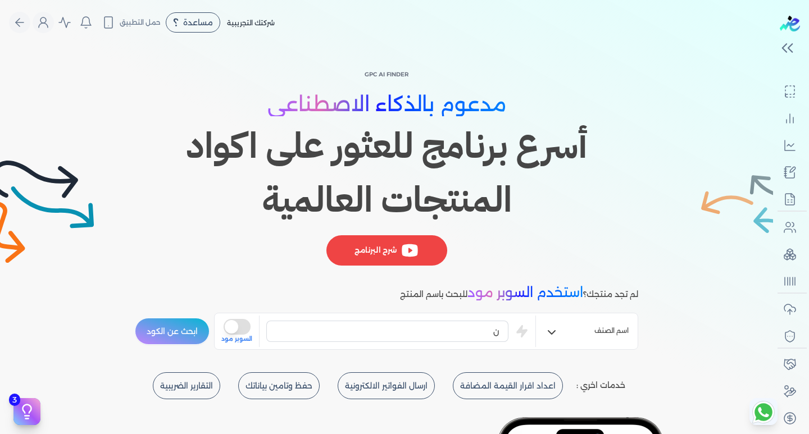
scroll to position [163, 0]
